Goal: Task Accomplishment & Management: Use online tool/utility

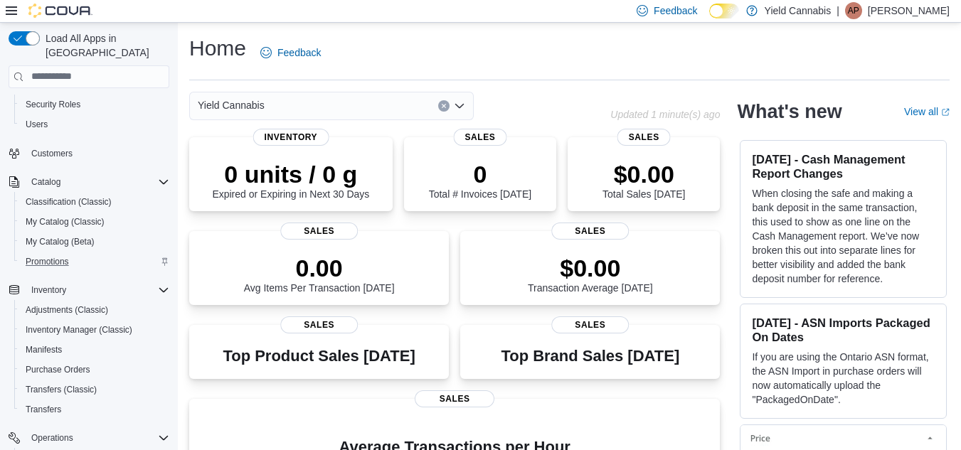
scroll to position [71, 0]
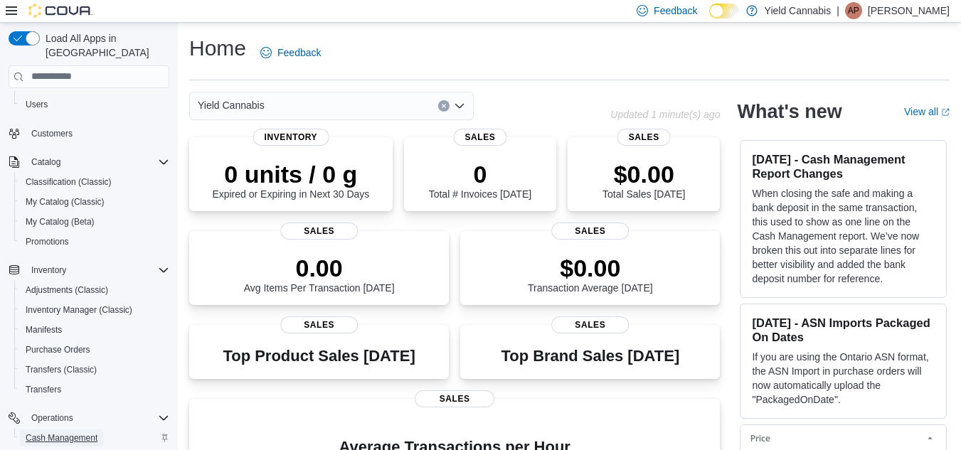
click at [80, 432] on span "Cash Management" at bounding box center [62, 437] width 72 height 11
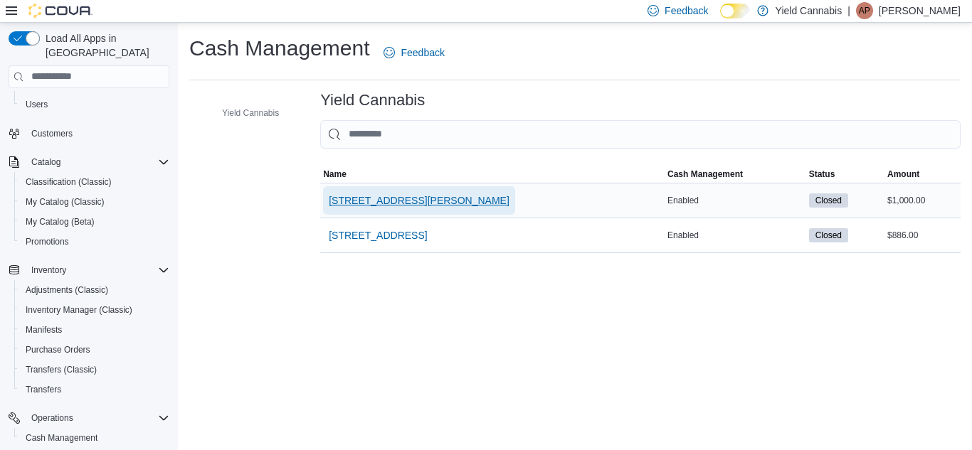
click at [378, 206] on span "[STREET_ADDRESS][PERSON_NAME]" at bounding box center [419, 200] width 181 height 14
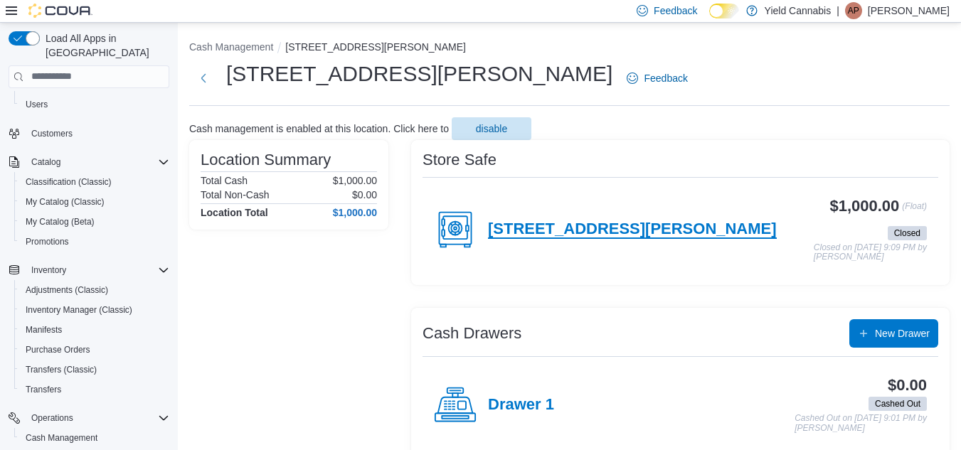
click at [544, 235] on h4 "[STREET_ADDRESS][PERSON_NAME]" at bounding box center [632, 230] width 289 height 18
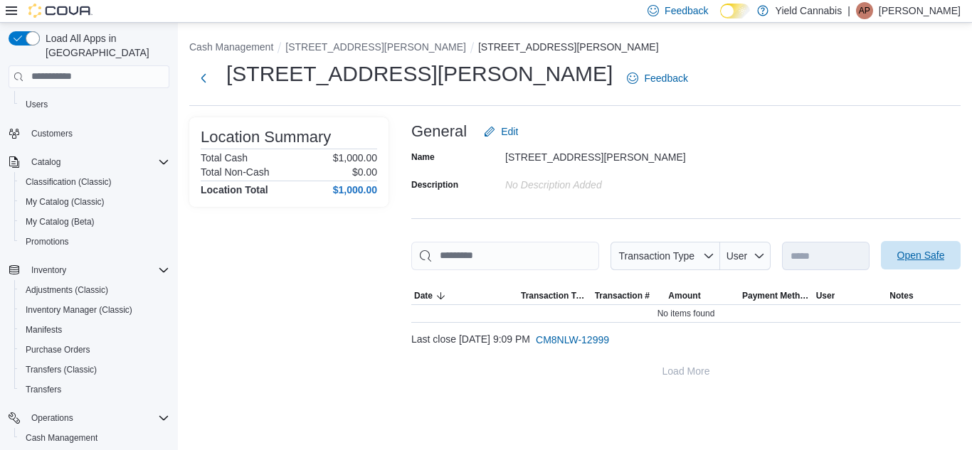
click at [938, 251] on span "Open Safe" at bounding box center [921, 255] width 48 height 14
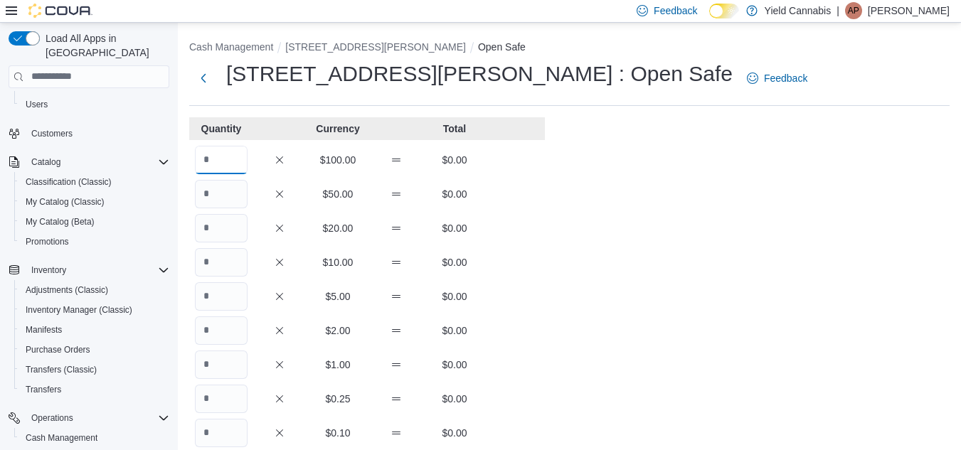
click at [225, 154] on input "Quantity" at bounding box center [221, 160] width 53 height 28
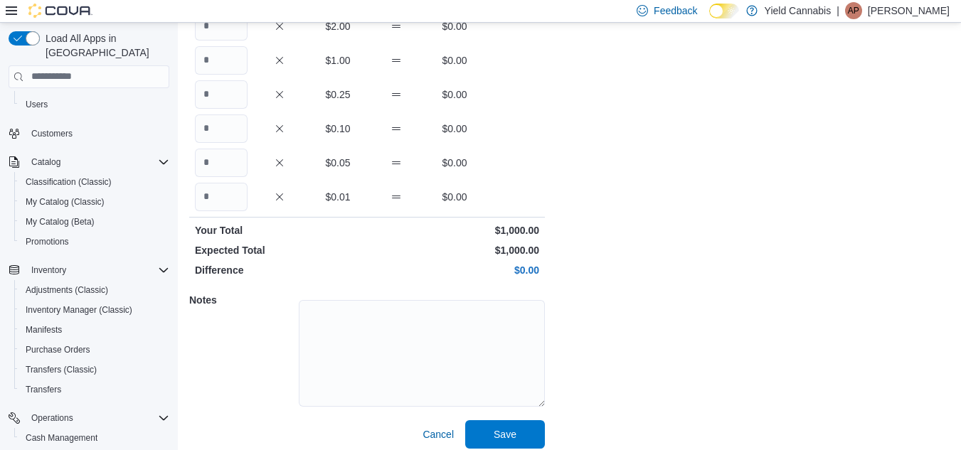
scroll to position [314, 0]
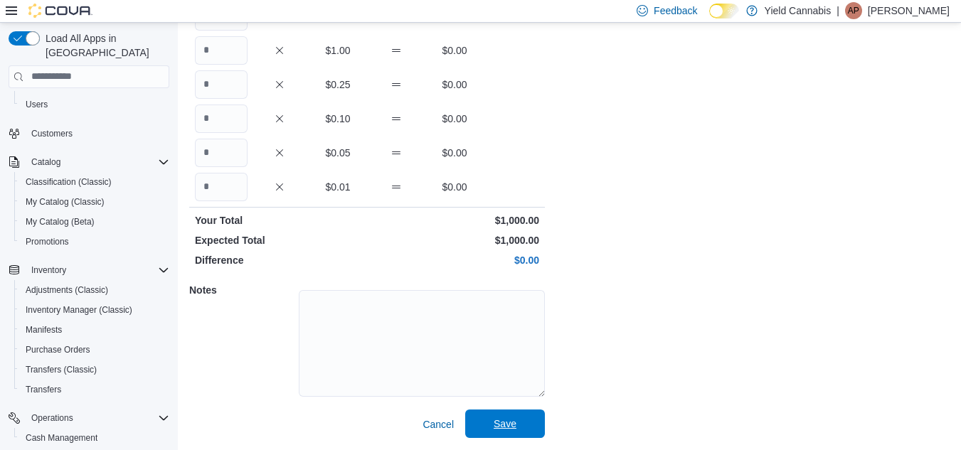
type input "**"
click at [511, 423] on span "Save" at bounding box center [505, 424] width 23 height 14
